Goal: Information Seeking & Learning: Compare options

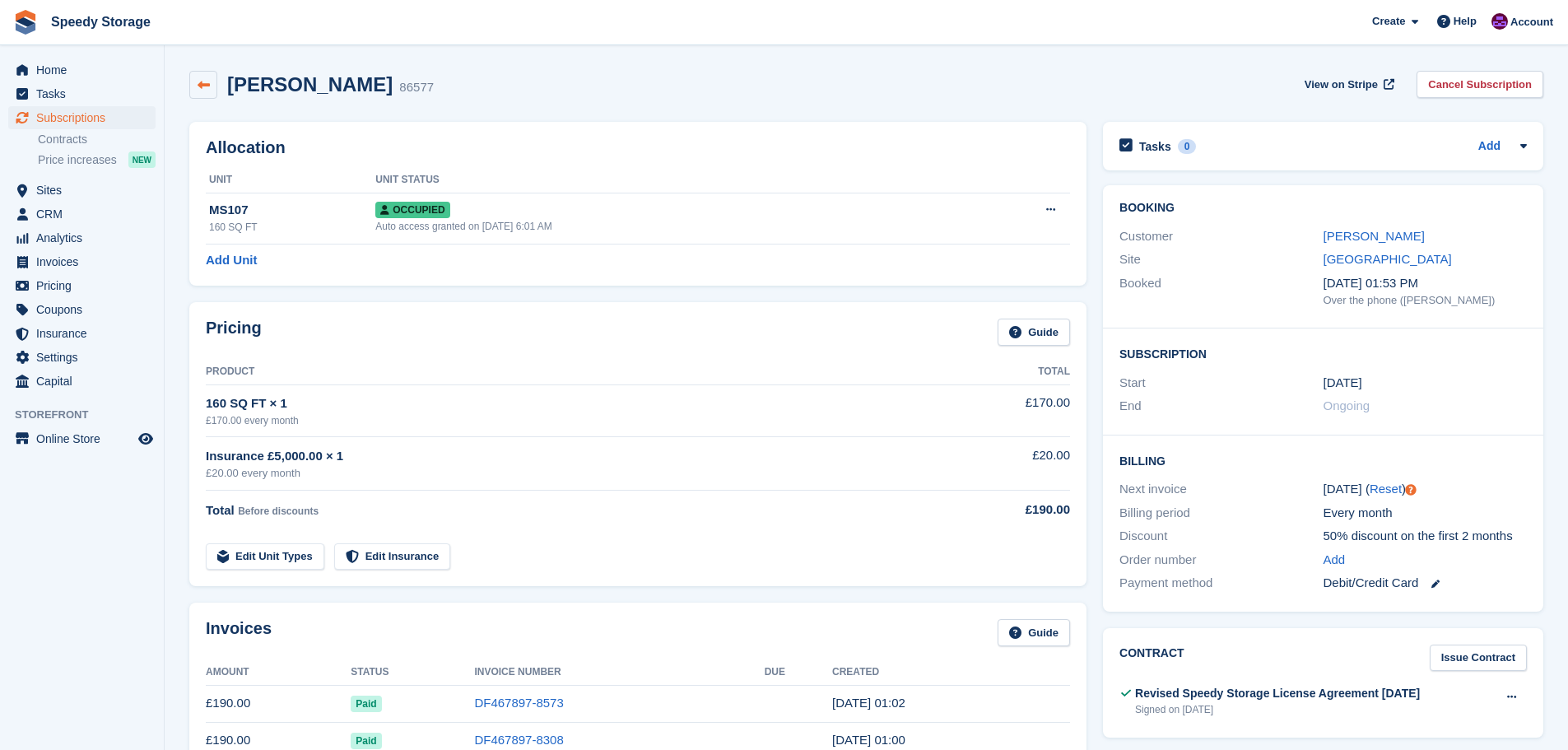
click at [204, 83] on icon at bounding box center [204, 85] width 13 height 13
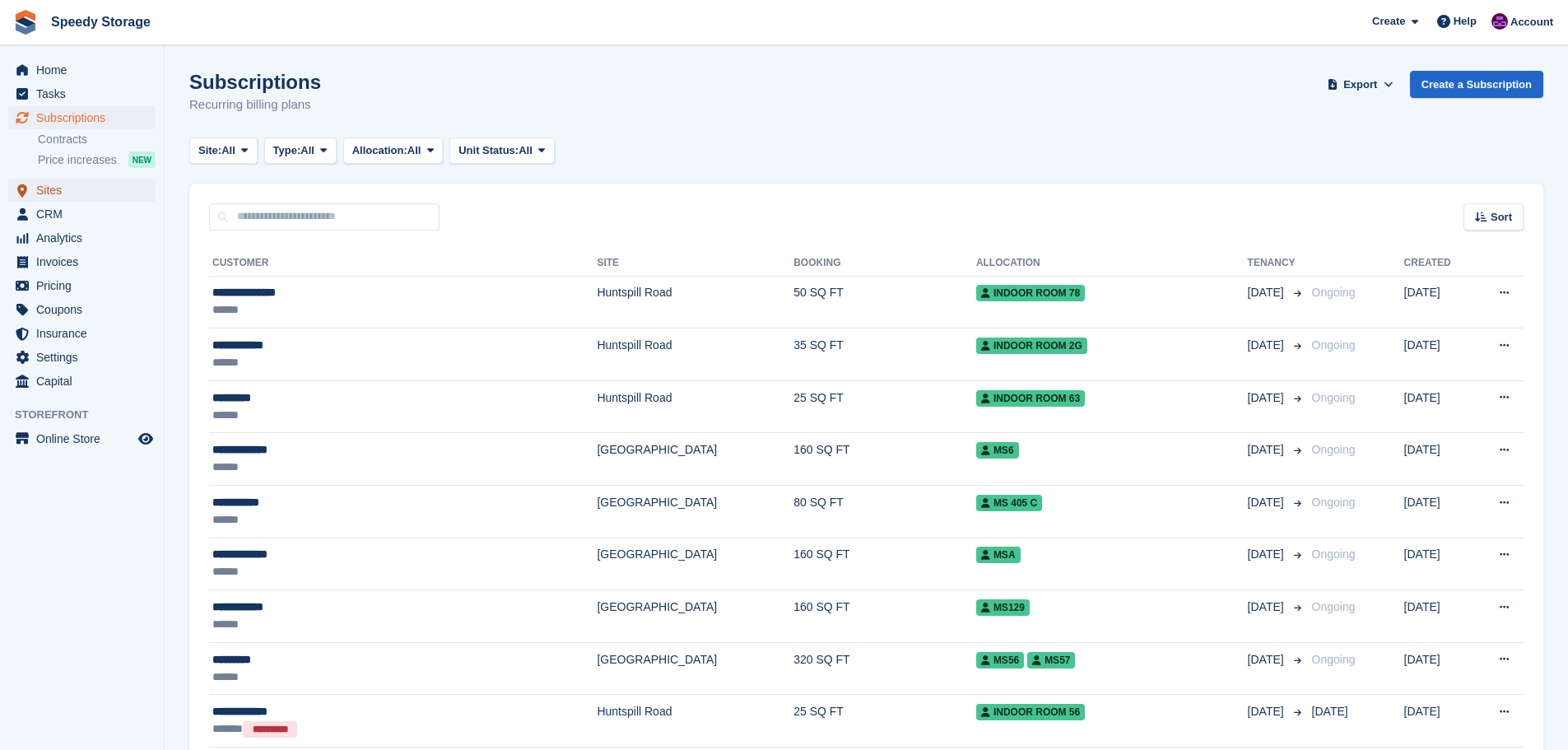
click at [52, 184] on span "Sites" at bounding box center [85, 190] width 99 height 23
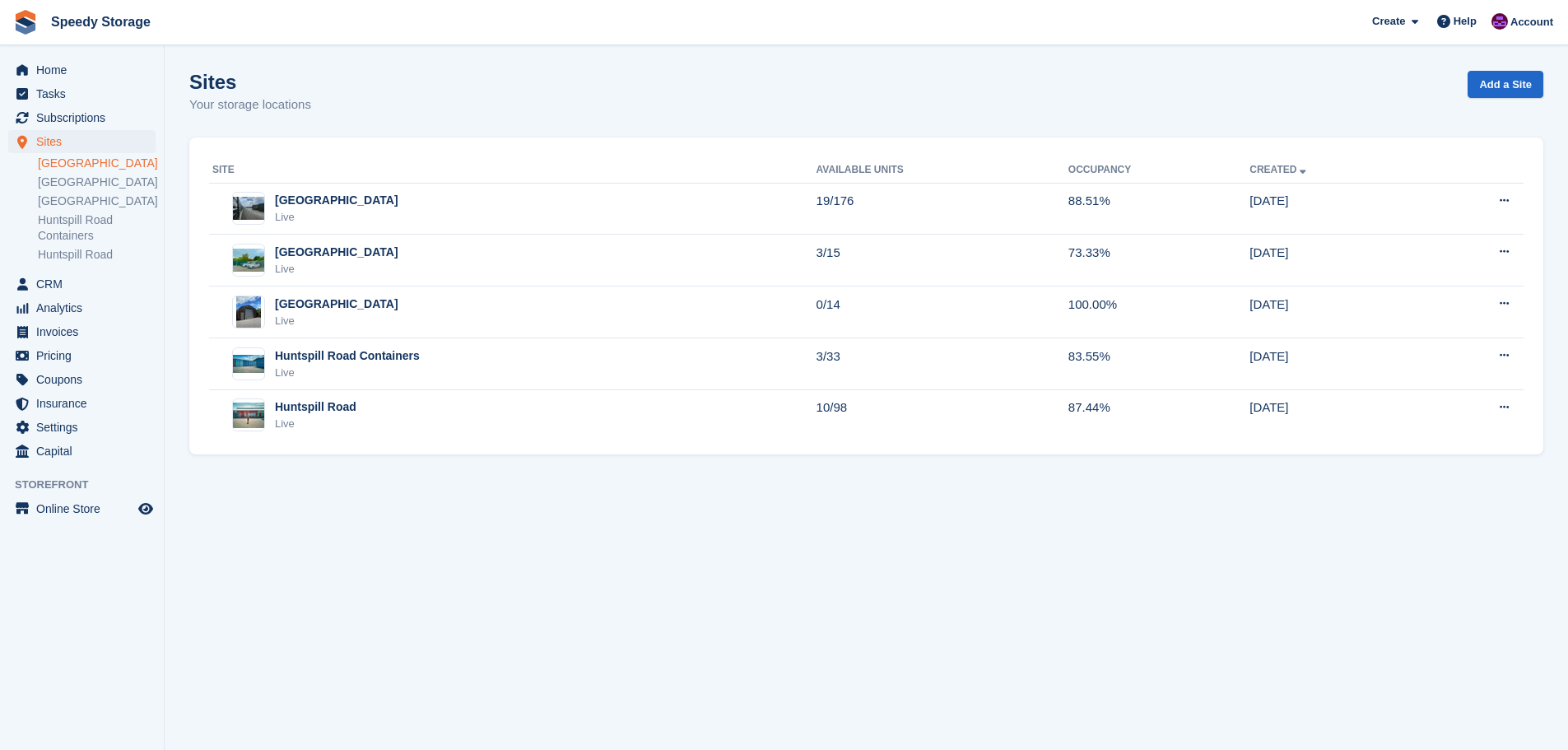
click at [75, 165] on link "[GEOGRAPHIC_DATA]" at bounding box center [97, 163] width 118 height 15
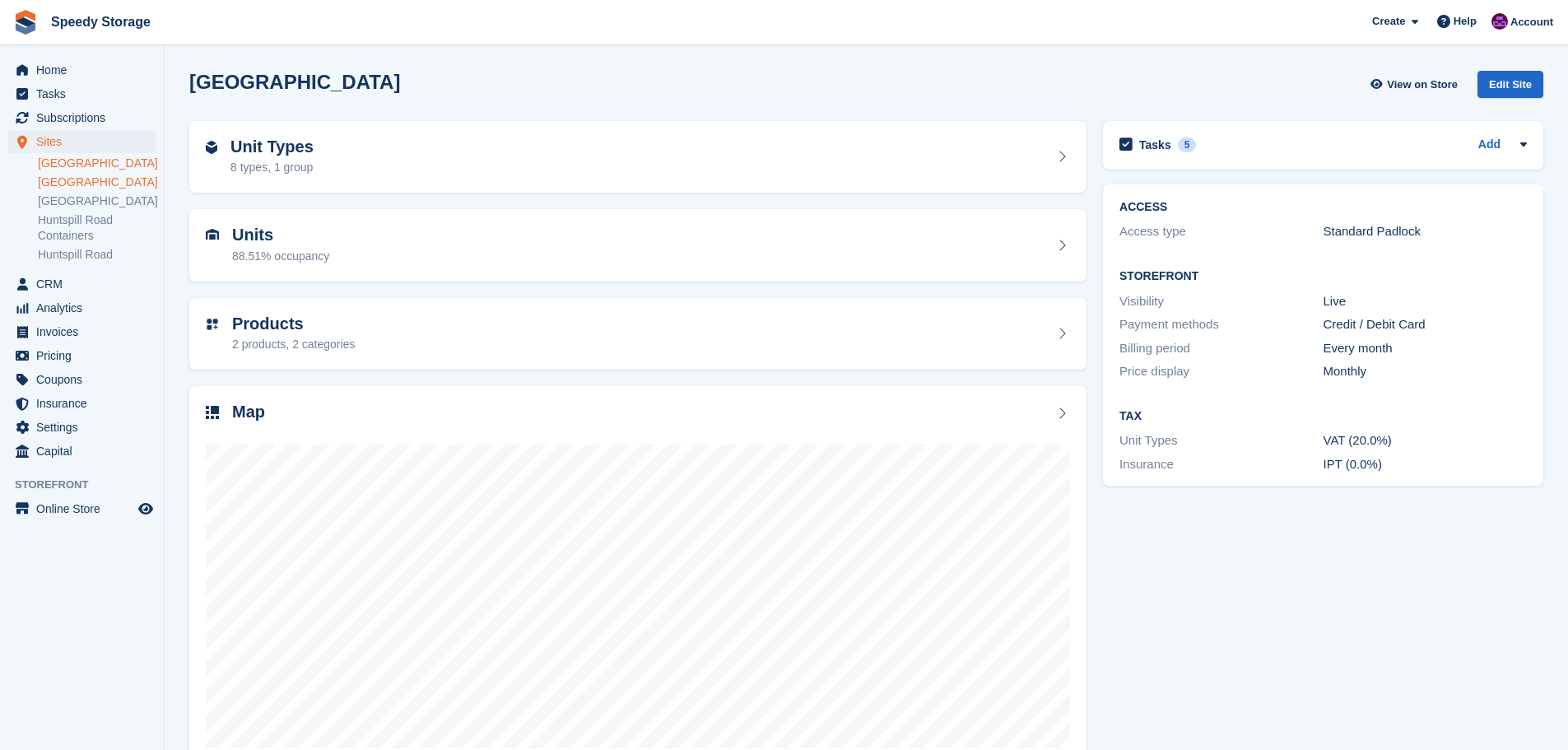
click at [102, 184] on link "[GEOGRAPHIC_DATA]" at bounding box center [97, 181] width 118 height 15
click at [71, 367] on span "Pricing" at bounding box center [85, 355] width 99 height 23
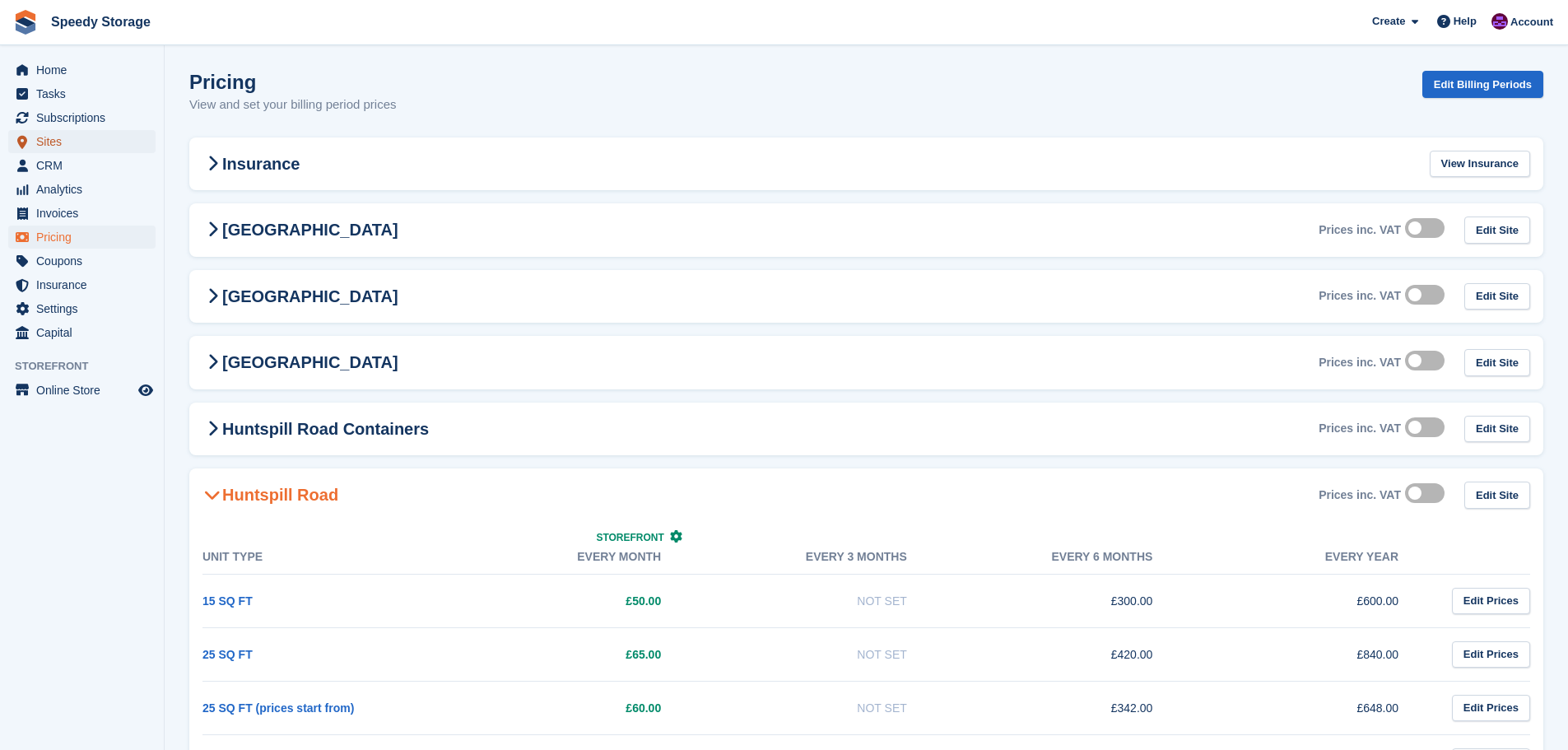
click at [69, 141] on span "Sites" at bounding box center [85, 141] width 99 height 23
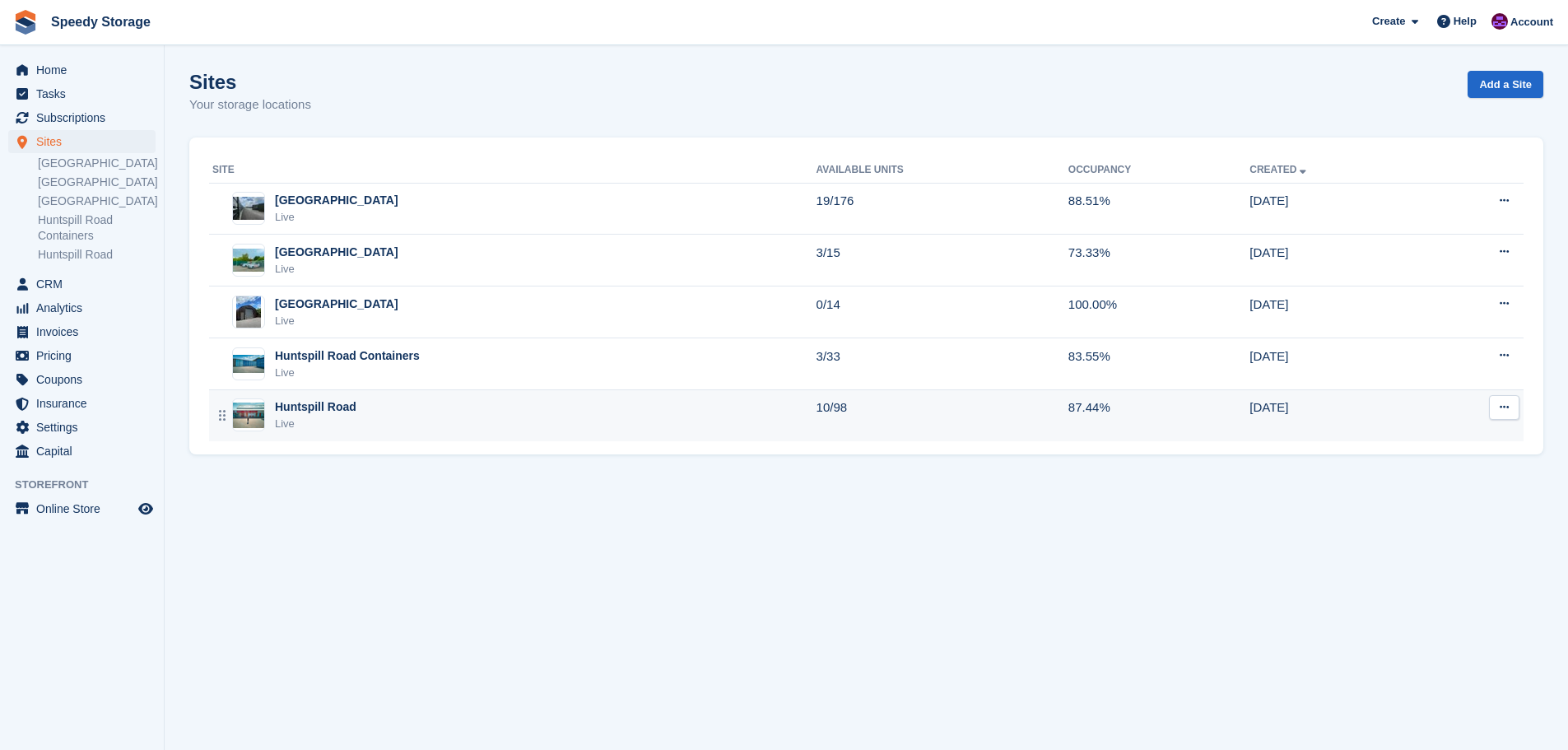
click at [387, 404] on div "Huntspill Road Live" at bounding box center [514, 414] width 604 height 34
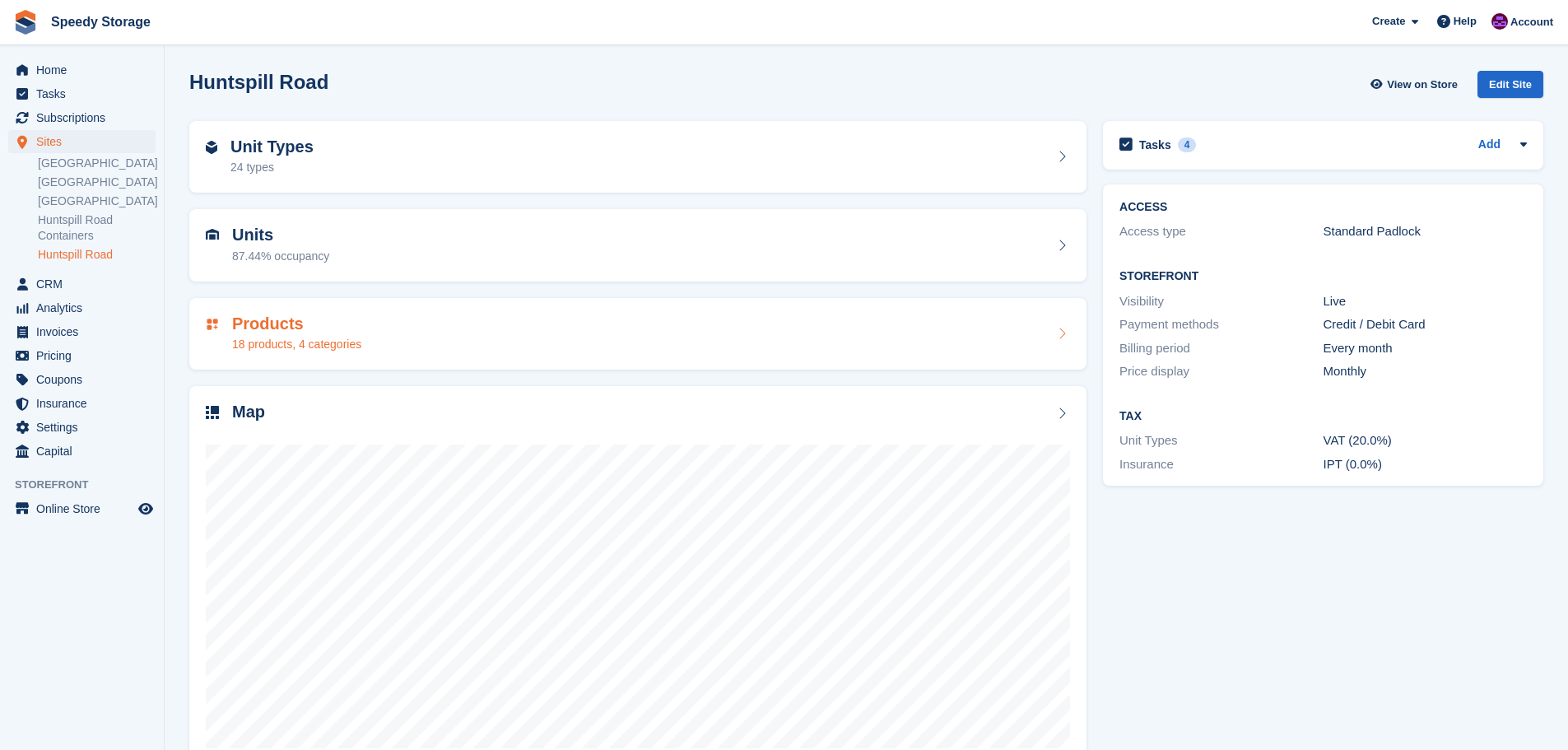
click at [309, 332] on h2 "Products" at bounding box center [297, 324] width 129 height 19
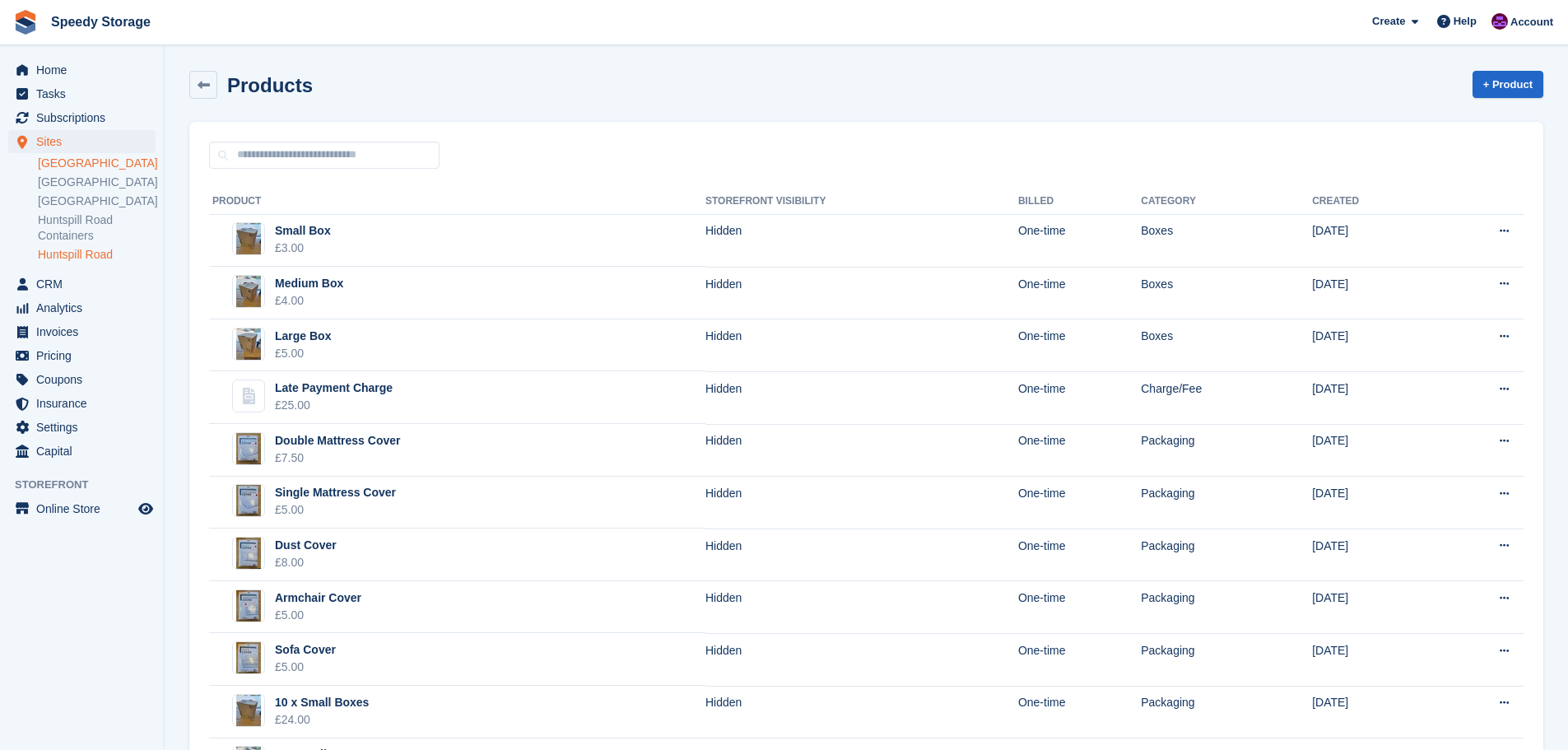
click at [112, 162] on link "[GEOGRAPHIC_DATA]" at bounding box center [97, 163] width 118 height 15
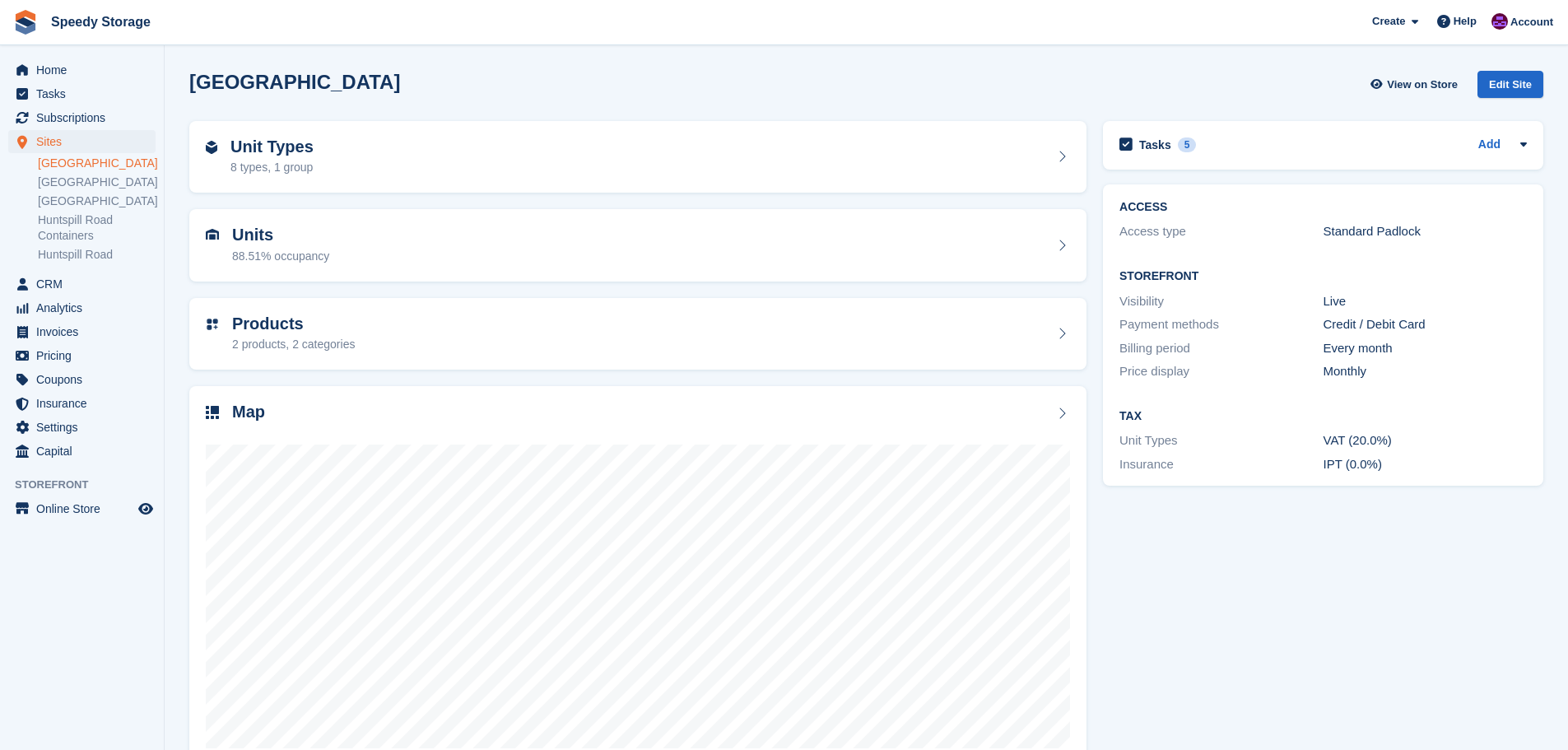
click at [74, 164] on link "[GEOGRAPHIC_DATA]" at bounding box center [97, 163] width 118 height 15
click at [90, 158] on link "[GEOGRAPHIC_DATA]" at bounding box center [97, 163] width 118 height 15
click at [94, 164] on link "[GEOGRAPHIC_DATA]" at bounding box center [97, 163] width 118 height 15
click at [388, 155] on div "Unit Types 8 types, 1 group" at bounding box center [638, 158] width 864 height 40
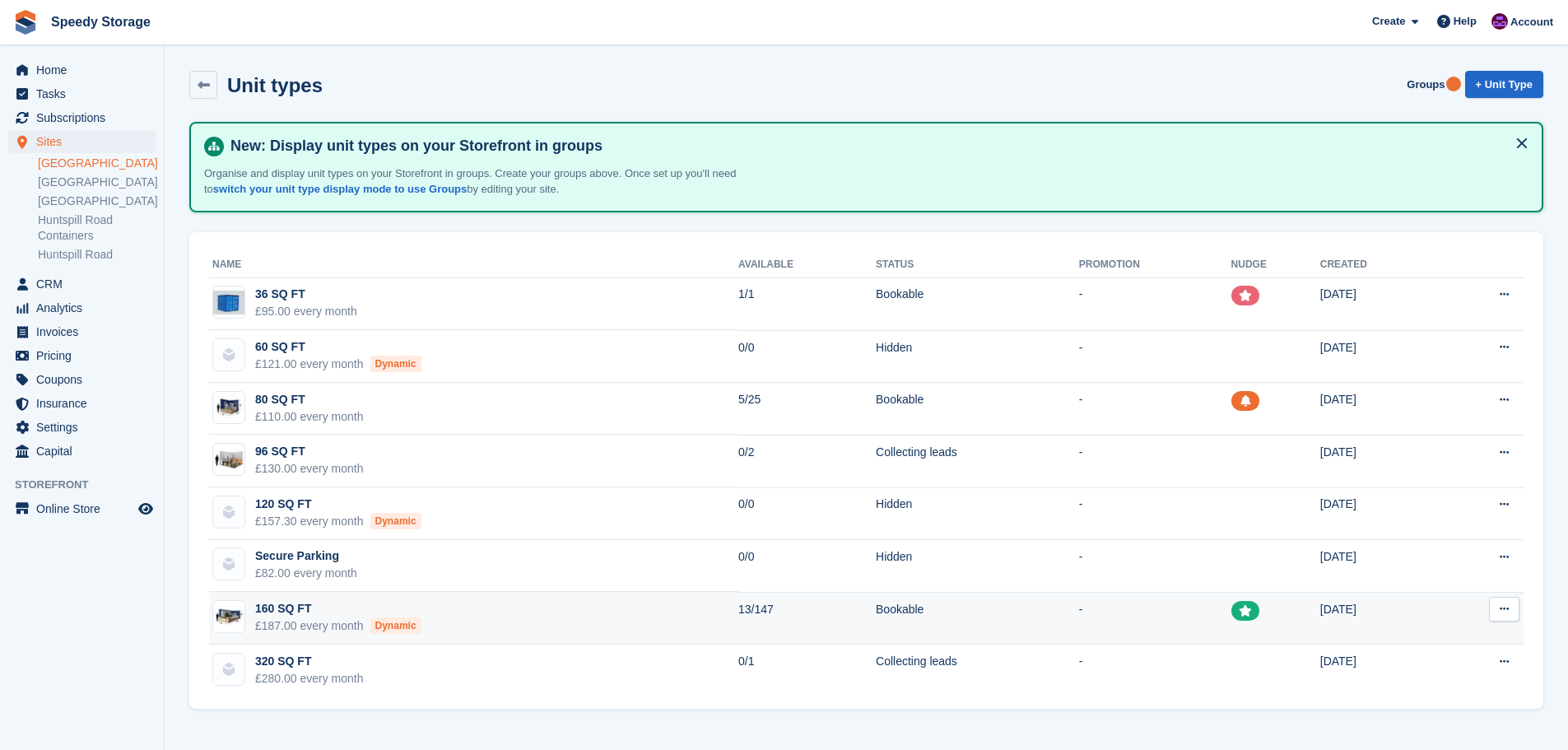
click at [621, 611] on td "160 SQ FT £187.00 every month Dynamic" at bounding box center [474, 619] width 530 height 53
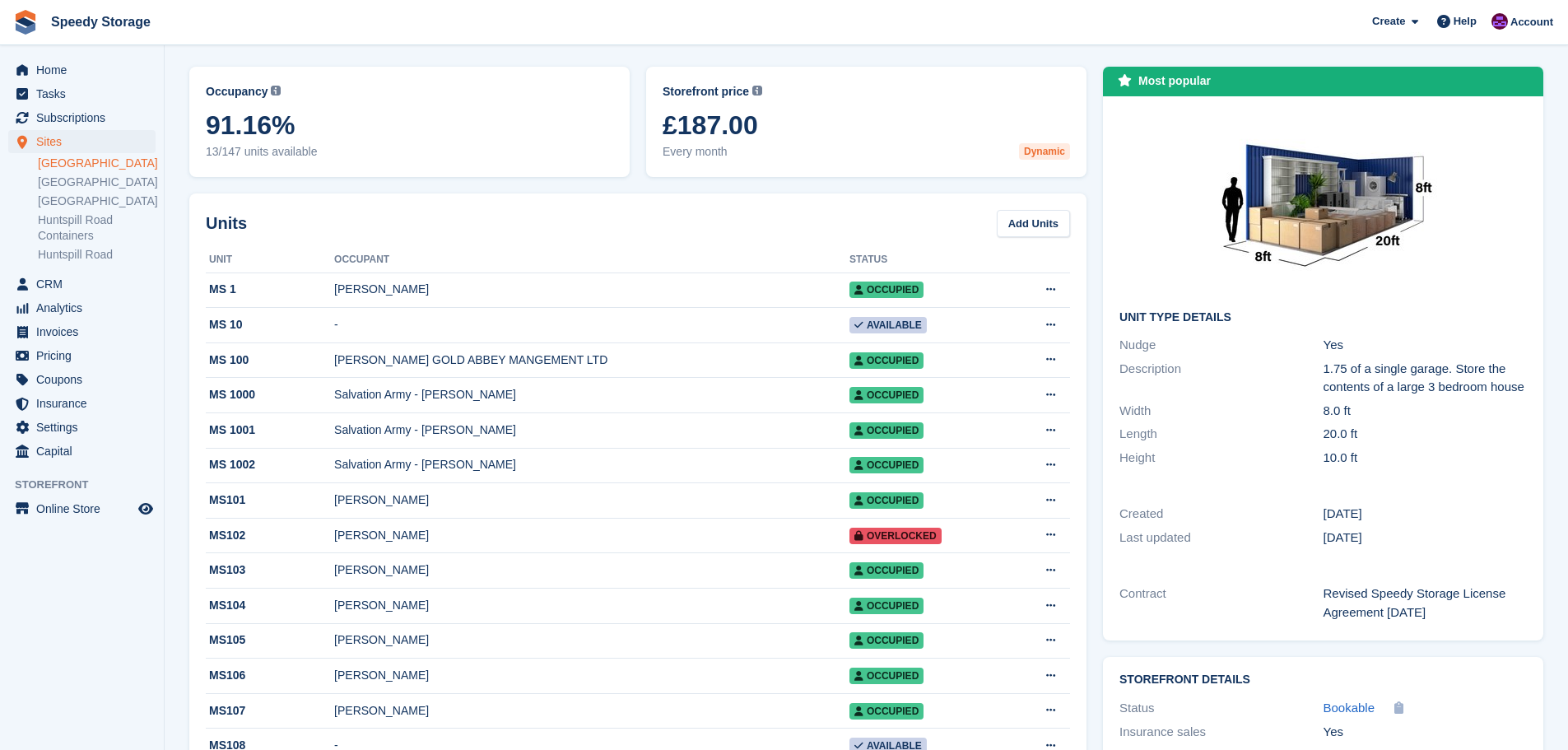
scroll to position [83, 0]
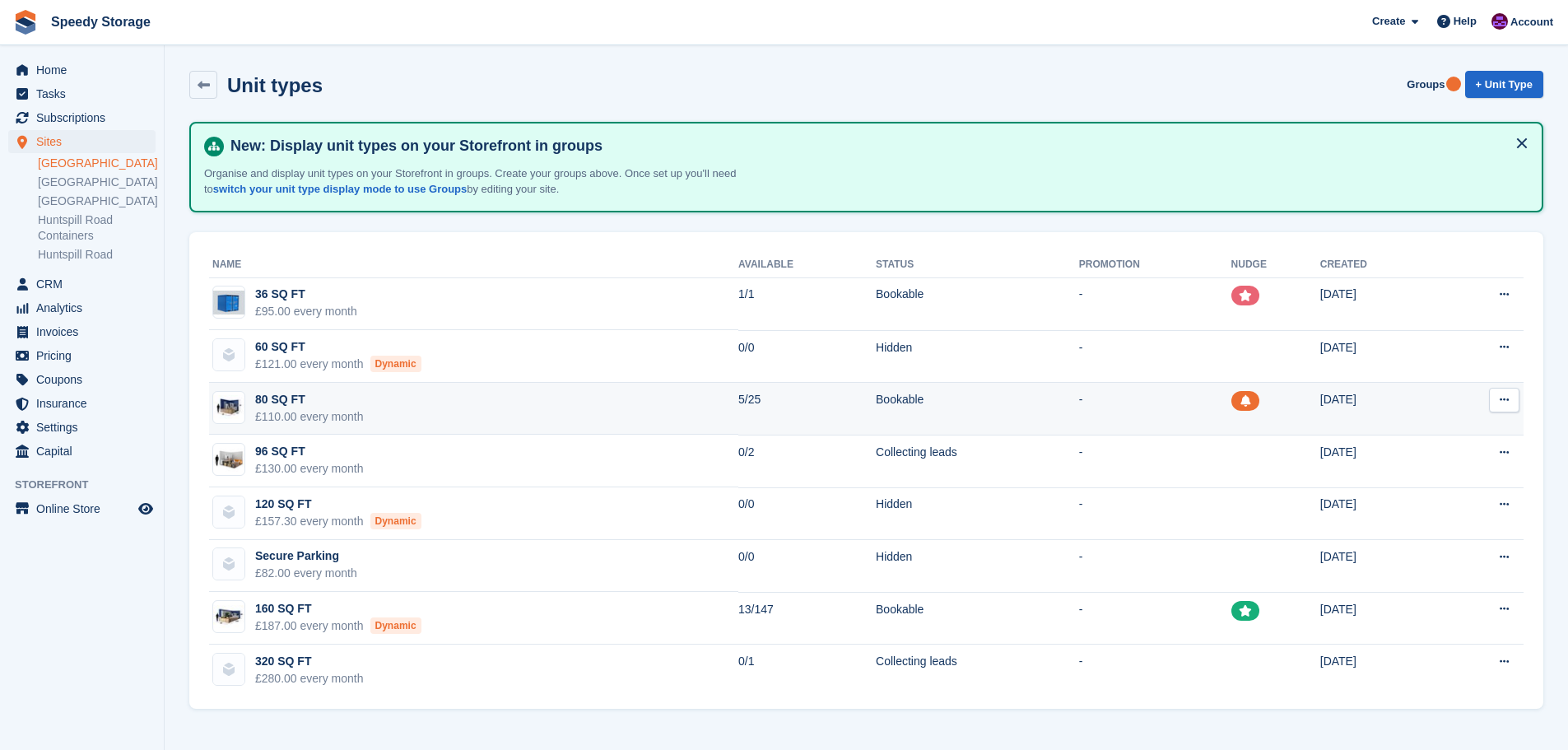
click at [540, 404] on td "80 SQ FT £110.00 every month" at bounding box center [474, 409] width 530 height 53
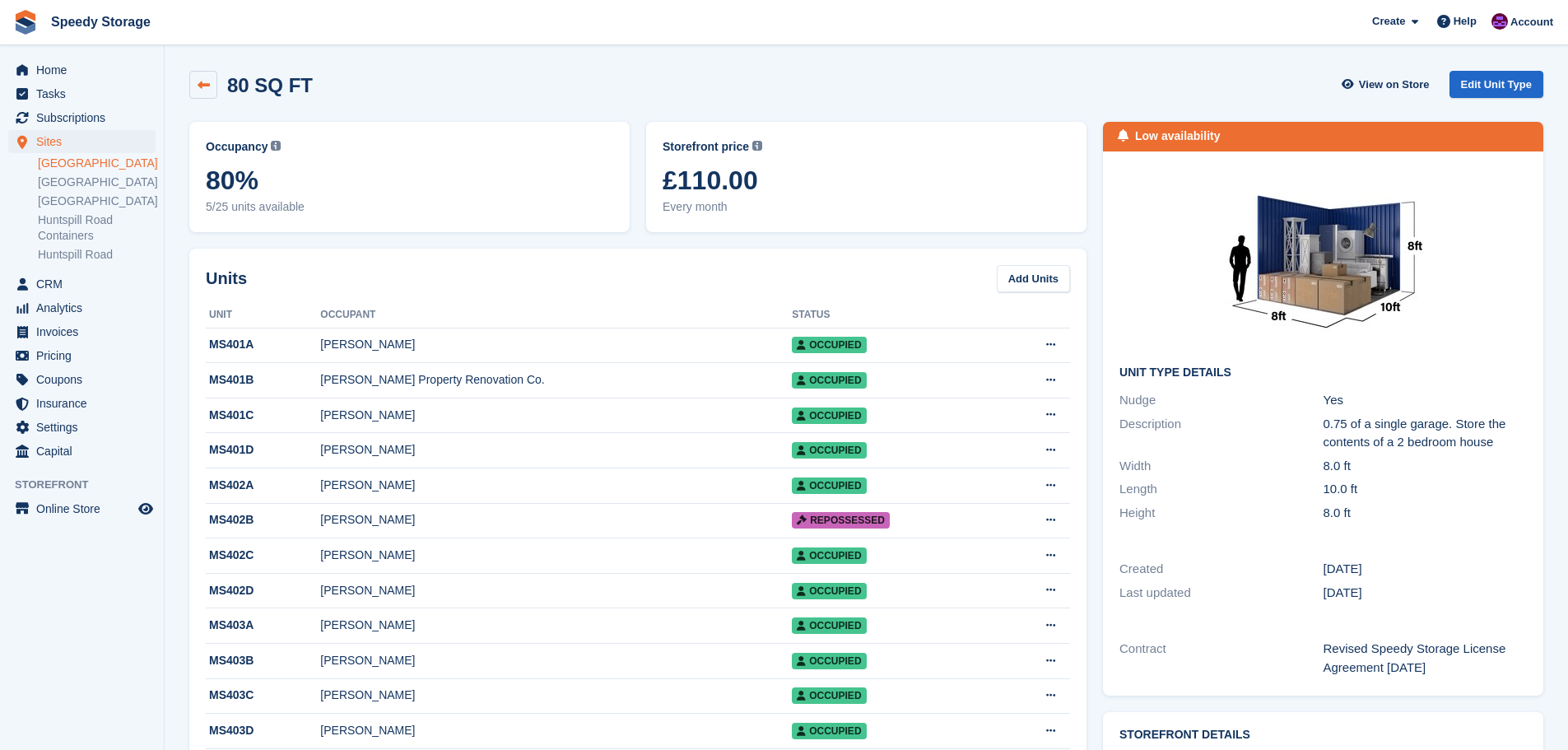
click at [206, 79] on icon at bounding box center [204, 85] width 13 height 13
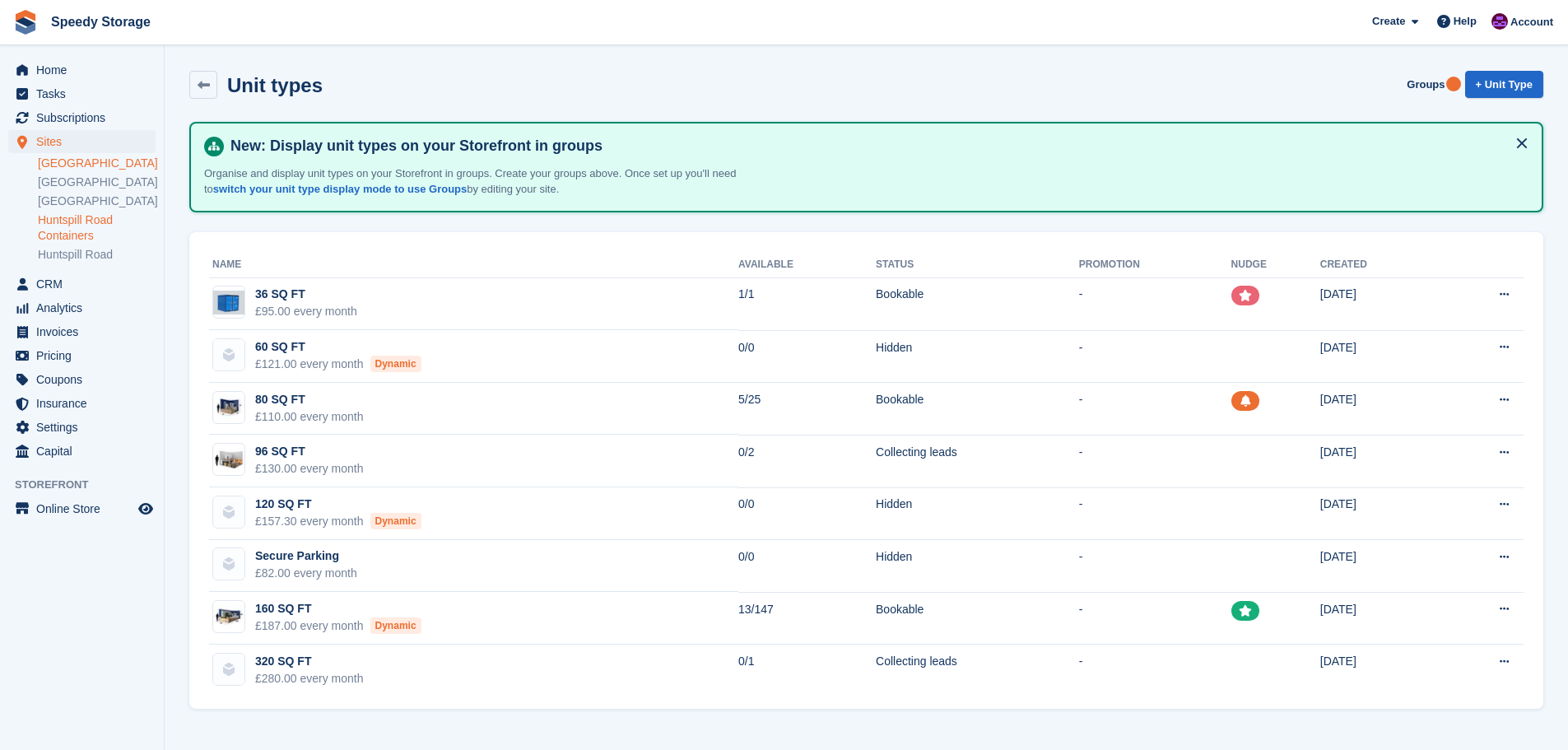
click at [81, 237] on link "Huntspill Road Containers" at bounding box center [97, 228] width 118 height 31
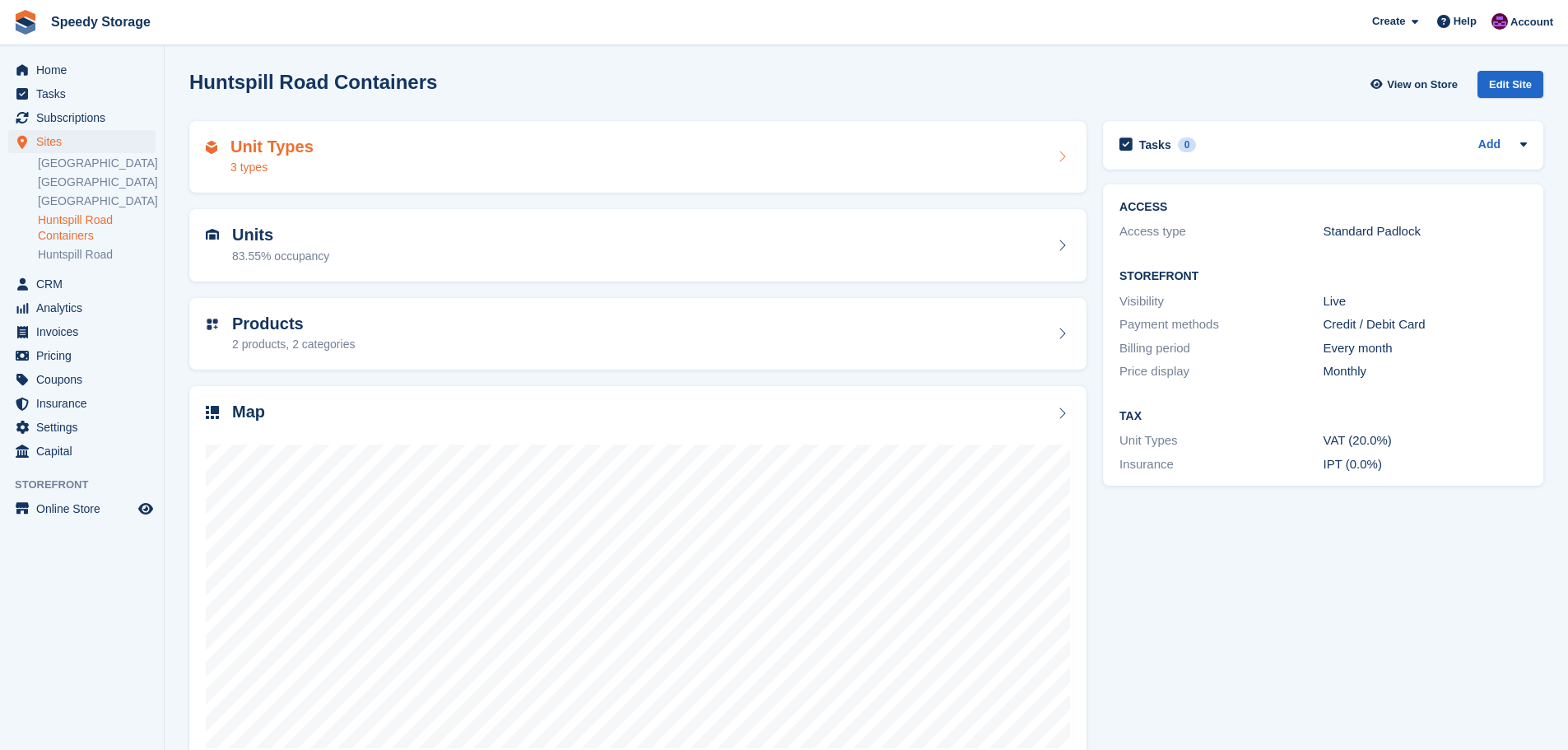
click at [387, 160] on div "Unit Types 3 types" at bounding box center [638, 158] width 864 height 40
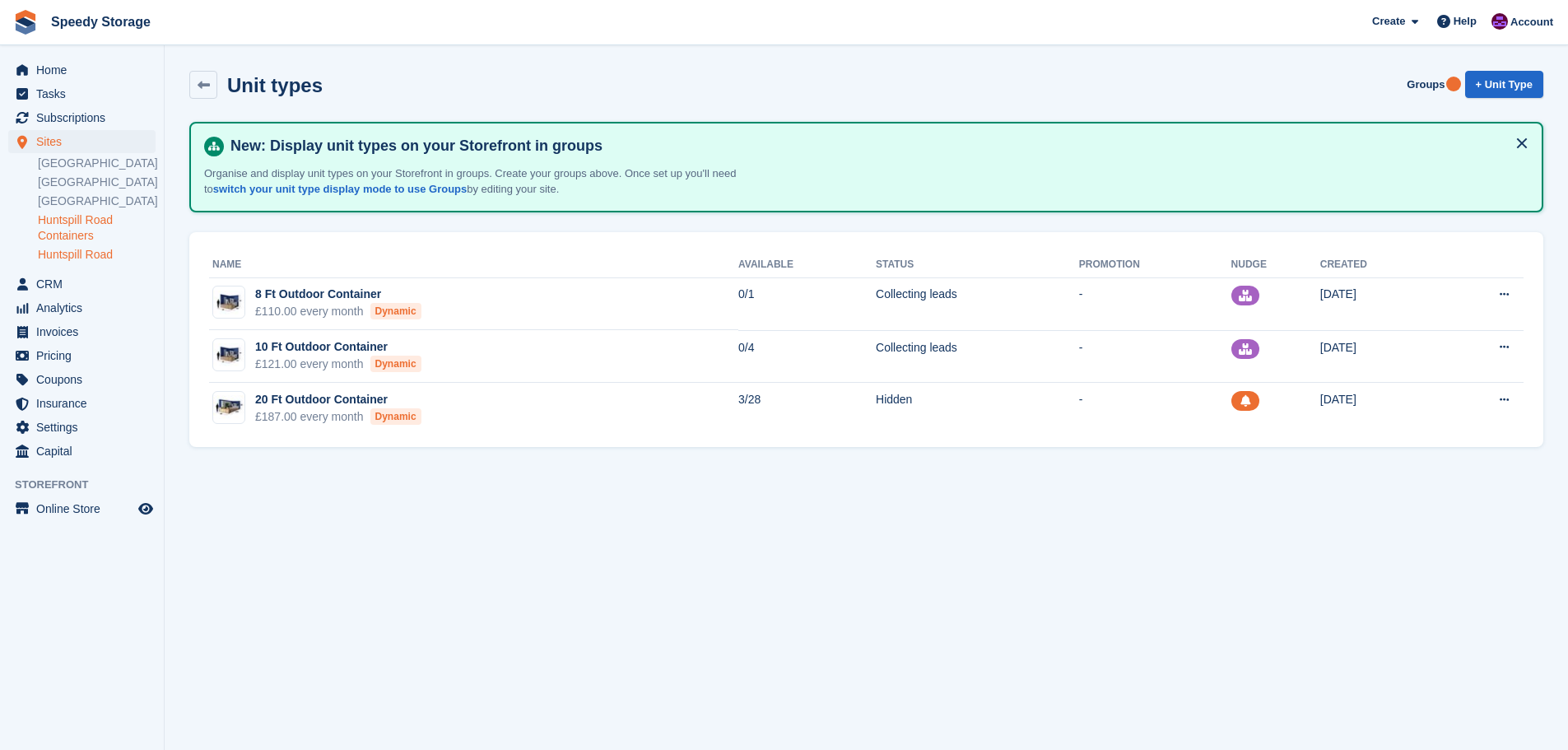
click at [112, 263] on link "Huntspill Road" at bounding box center [97, 254] width 118 height 15
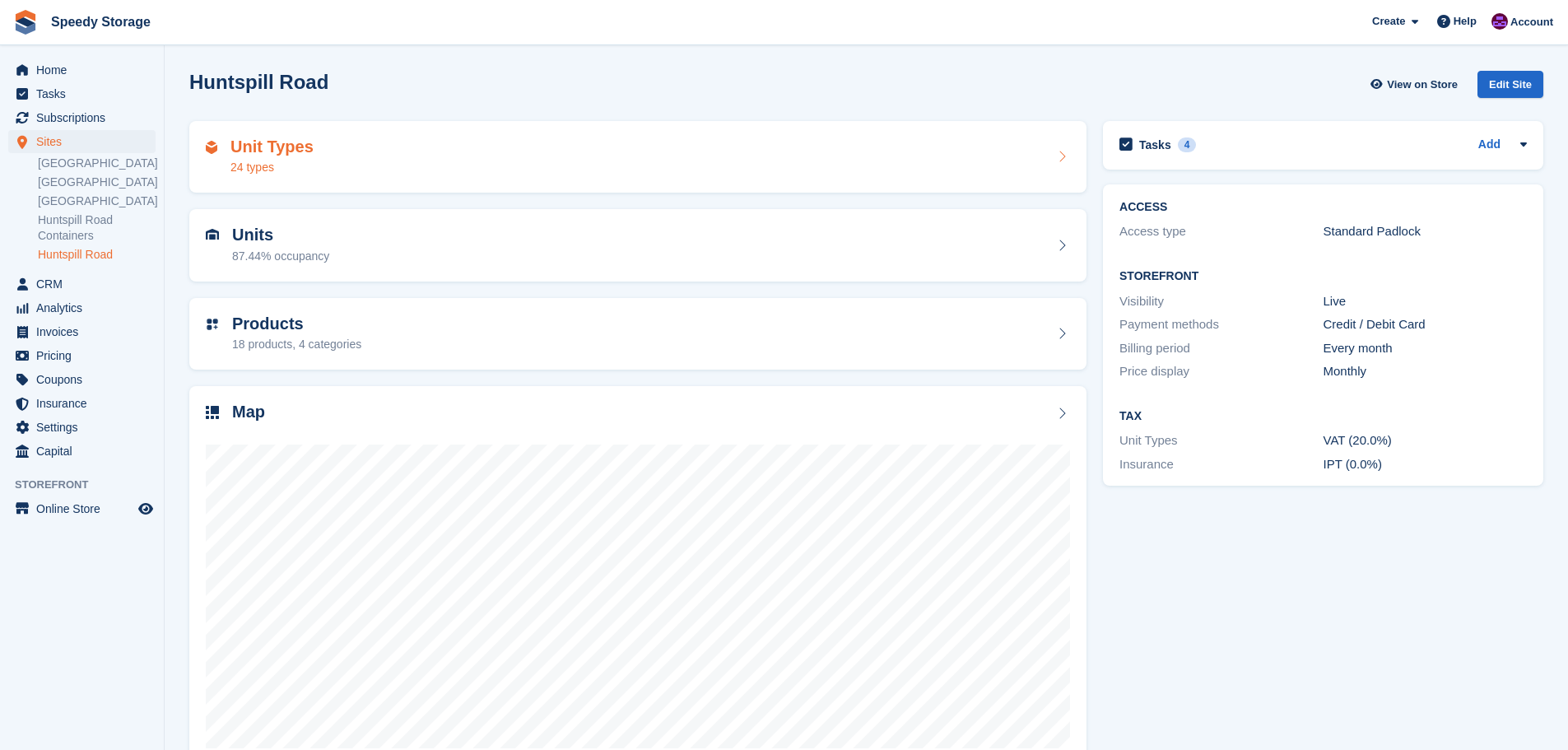
click at [434, 170] on div "Unit Types 24 types" at bounding box center [638, 158] width 864 height 40
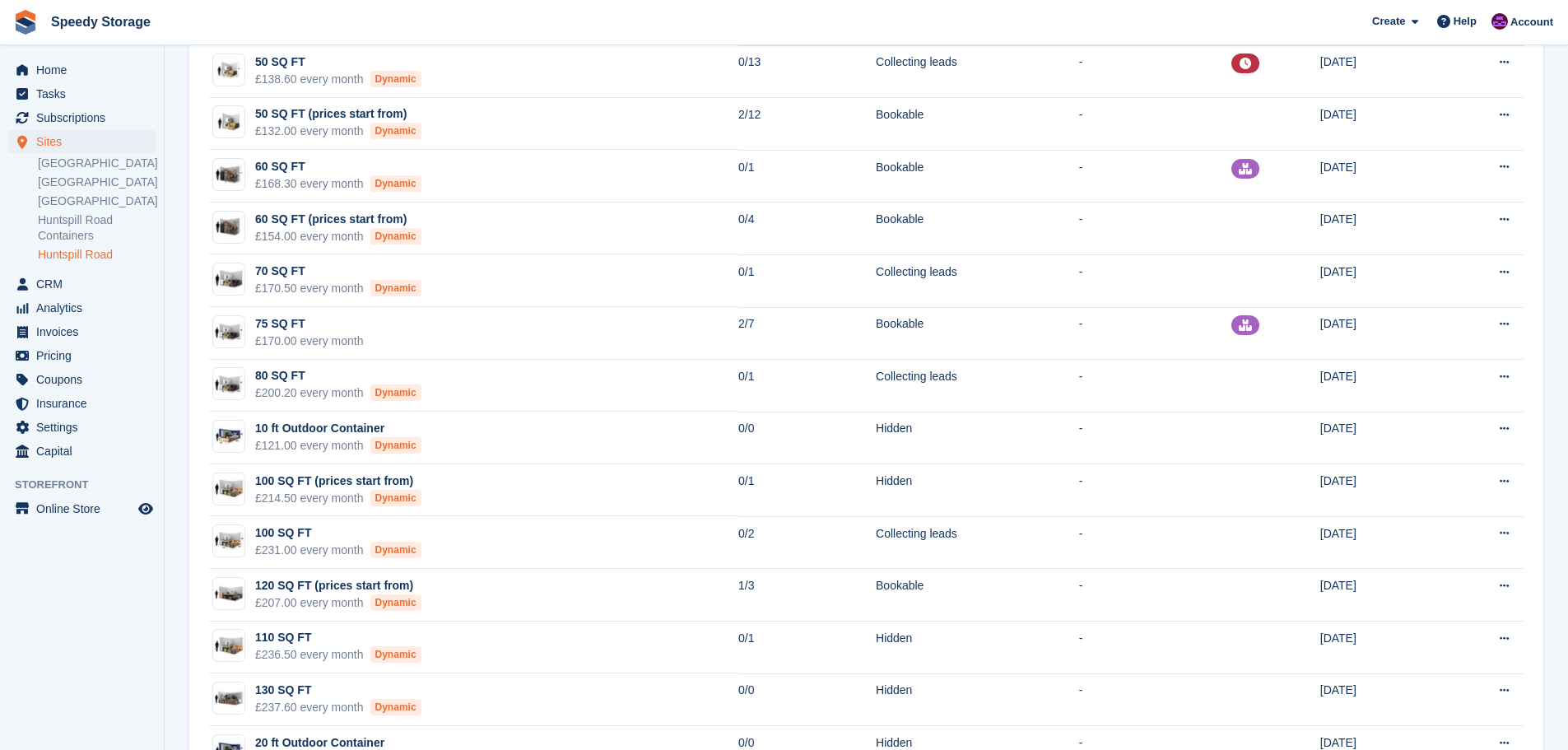
scroll to position [822, 0]
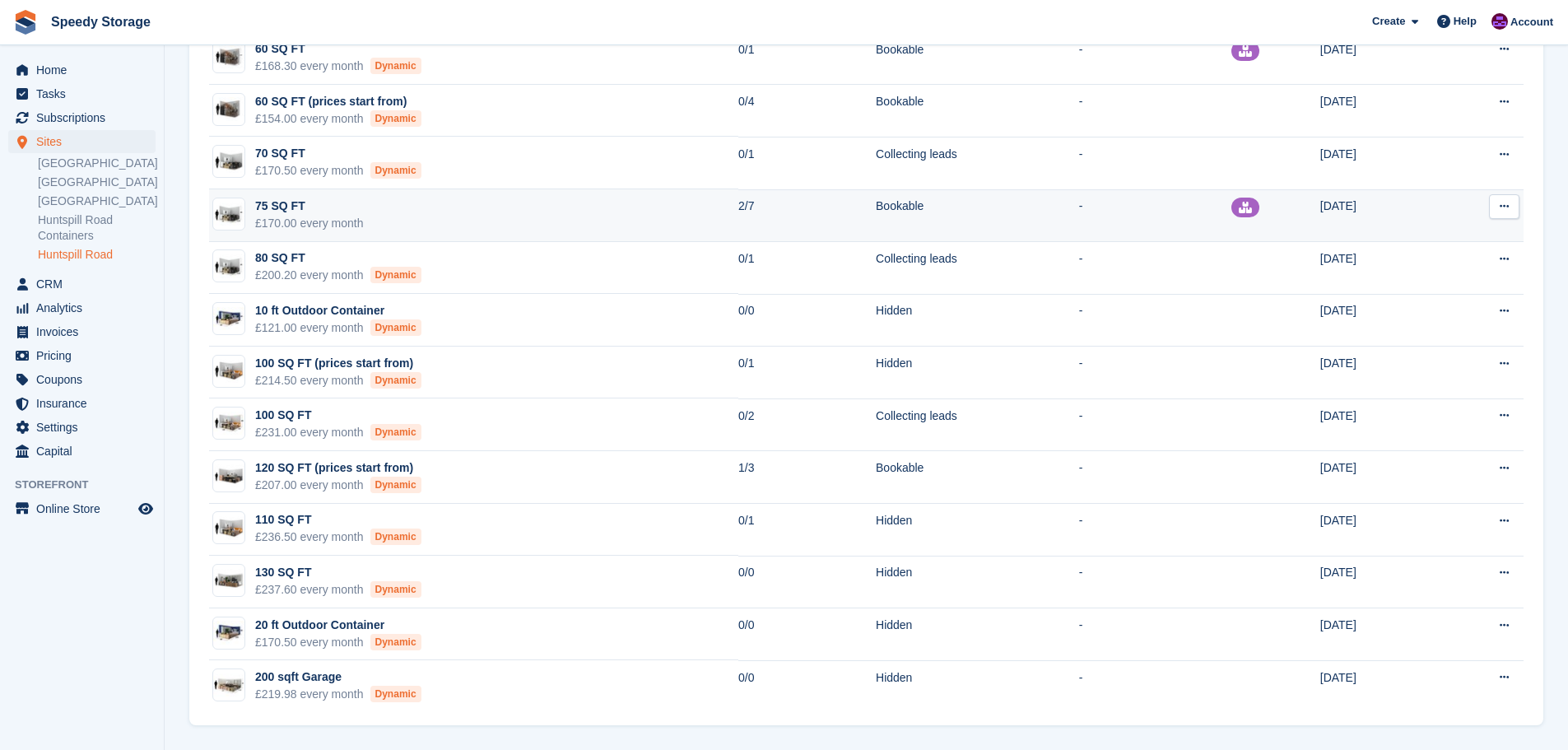
click at [608, 212] on td "75 SQ FT £170.00 every month" at bounding box center [474, 216] width 530 height 53
